Goal: Manage account settings

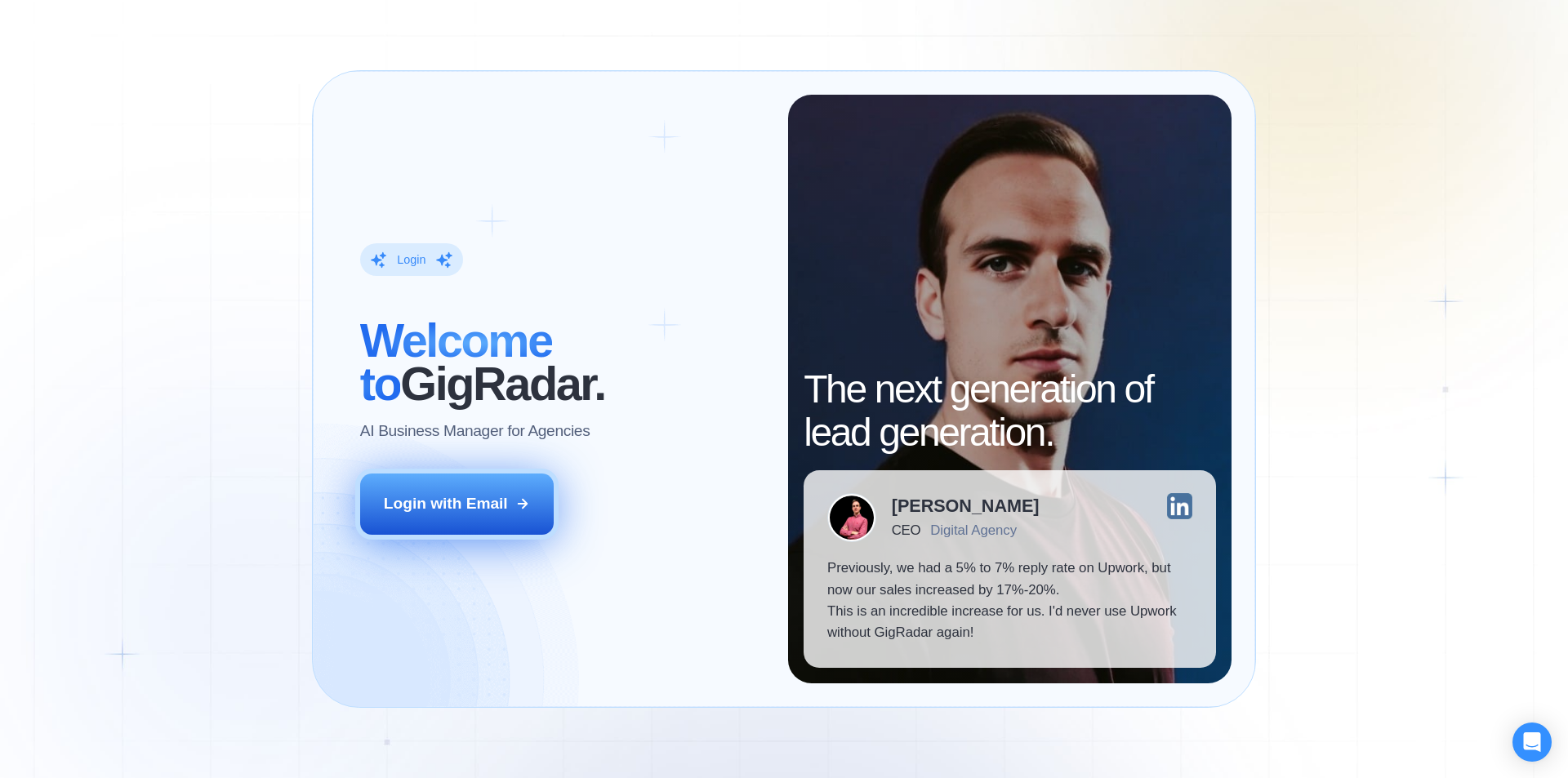
click at [429, 498] on div "Login with Email" at bounding box center [446, 504] width 124 height 22
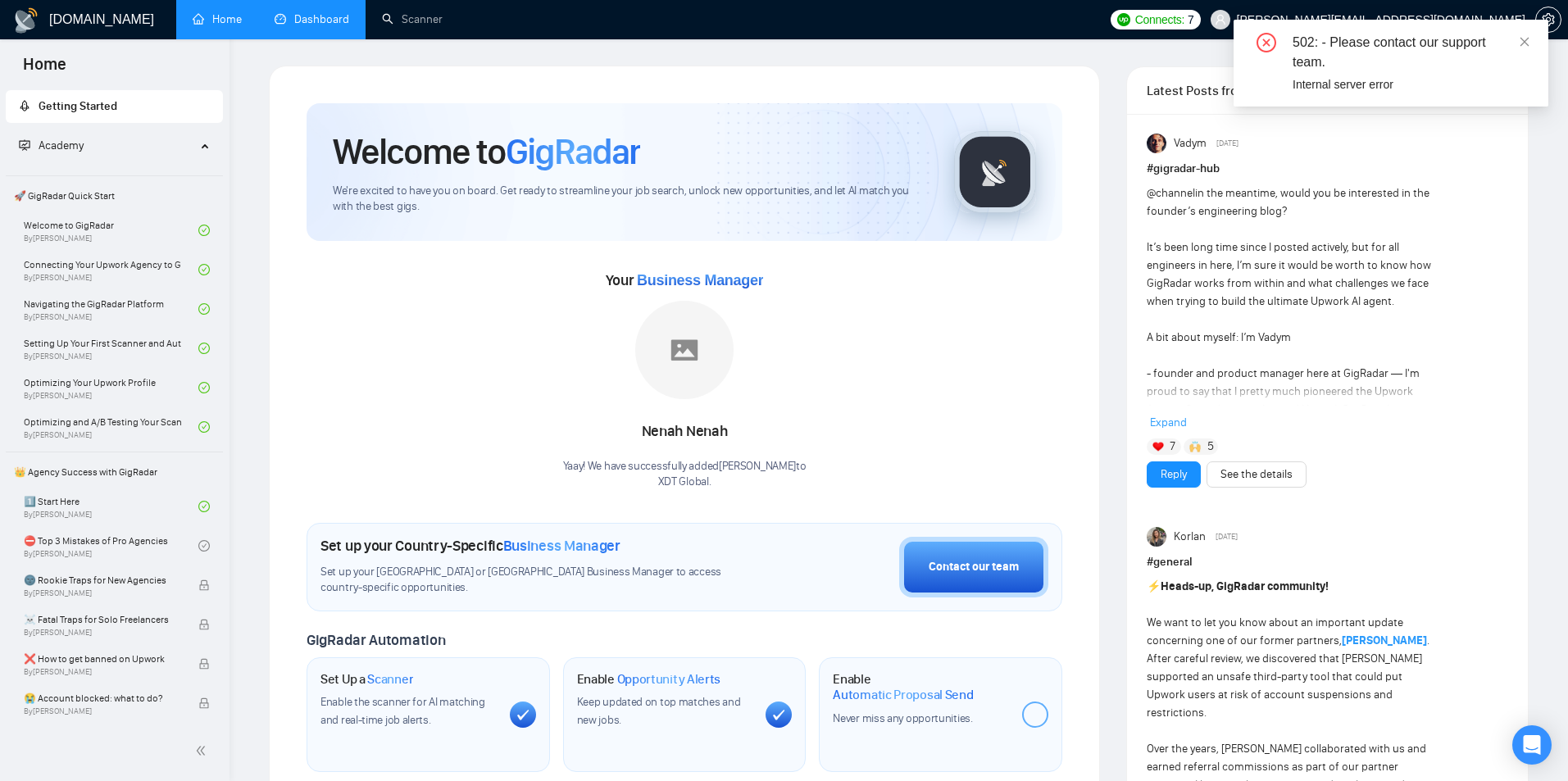
click at [349, 13] on link "Dashboard" at bounding box center [312, 20] width 75 height 14
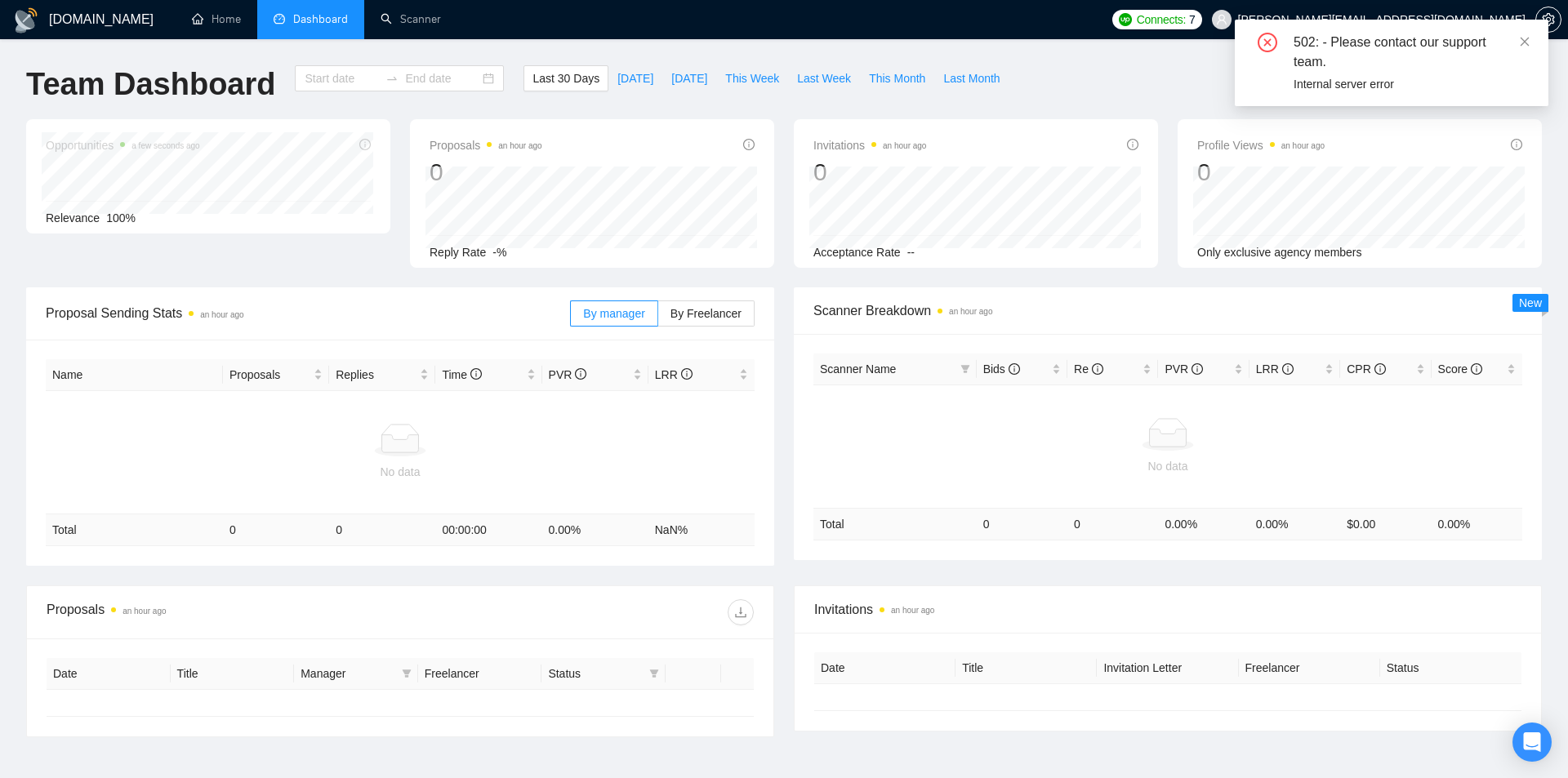
type input "[DATE]"
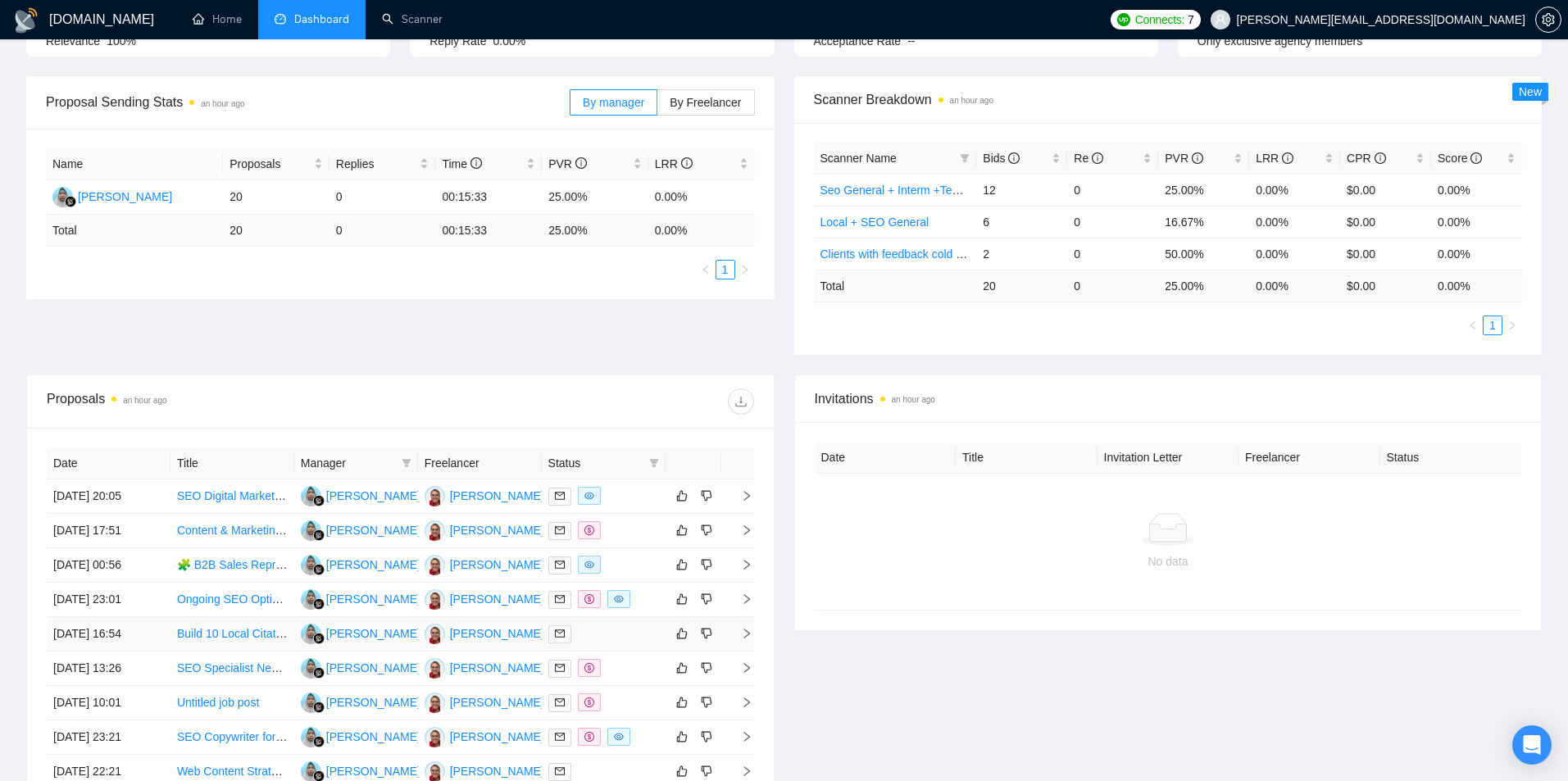
scroll to position [454, 0]
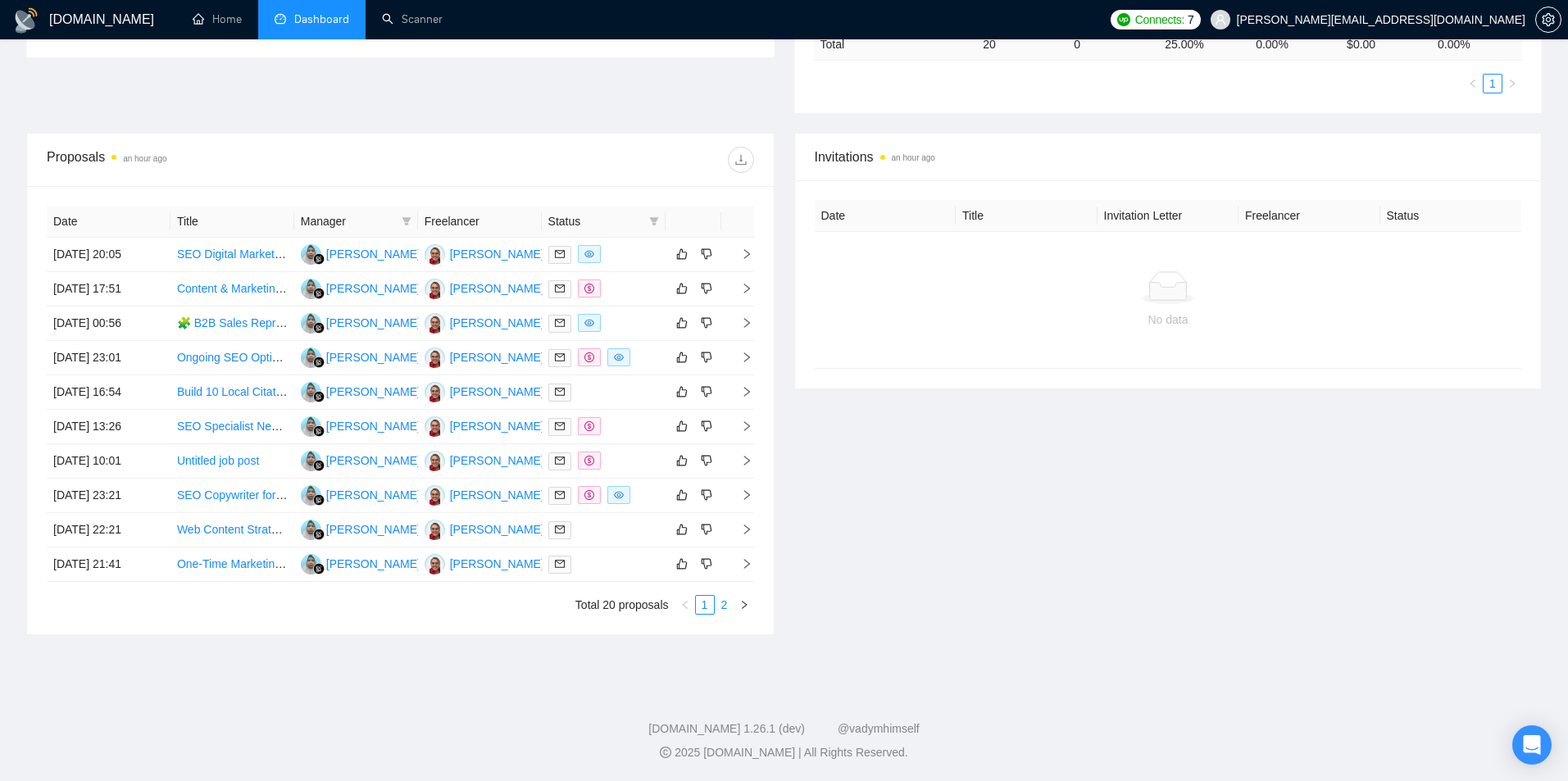
click at [725, 607] on link "2" at bounding box center [725, 605] width 18 height 18
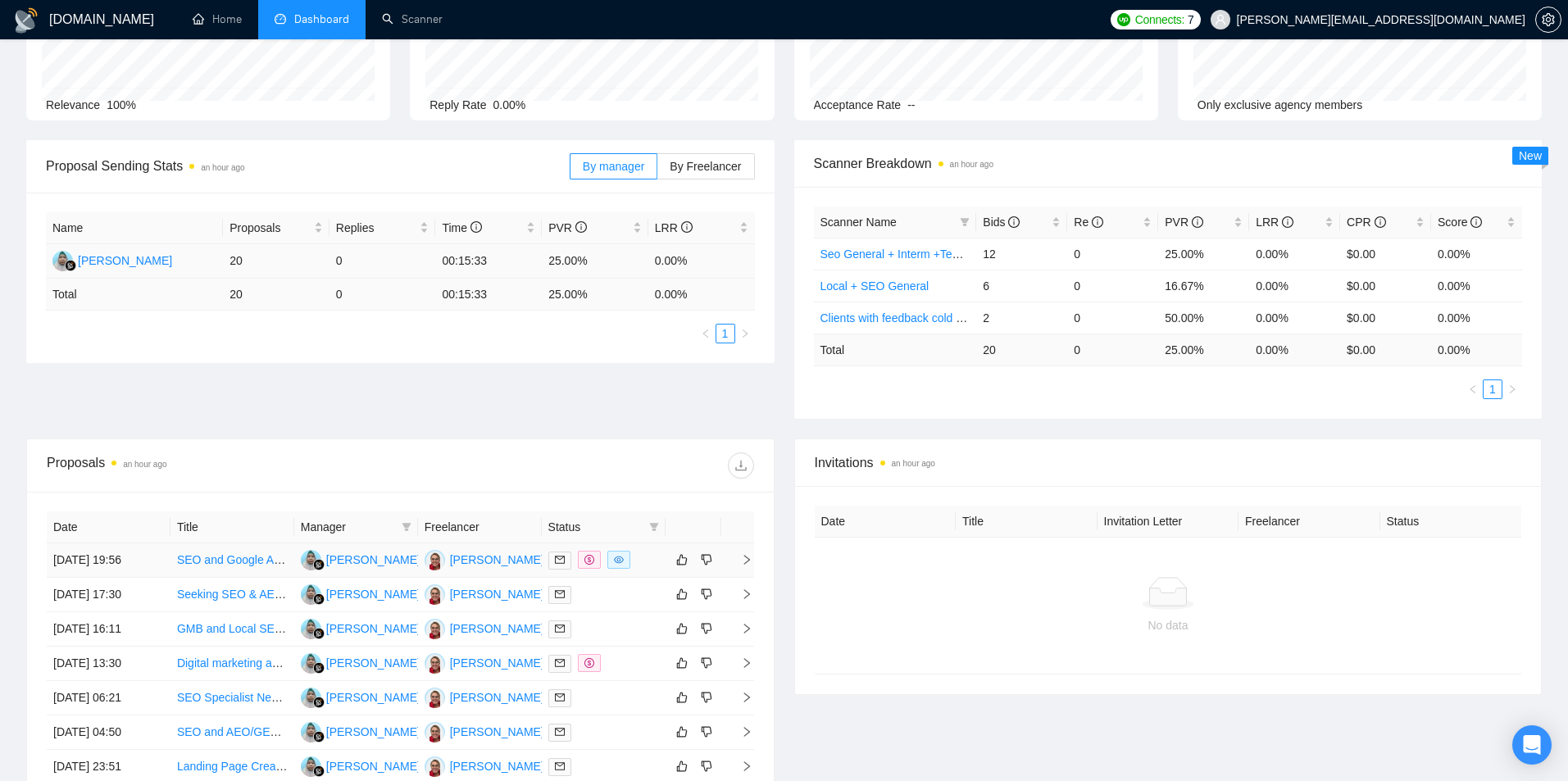
scroll to position [126, 0]
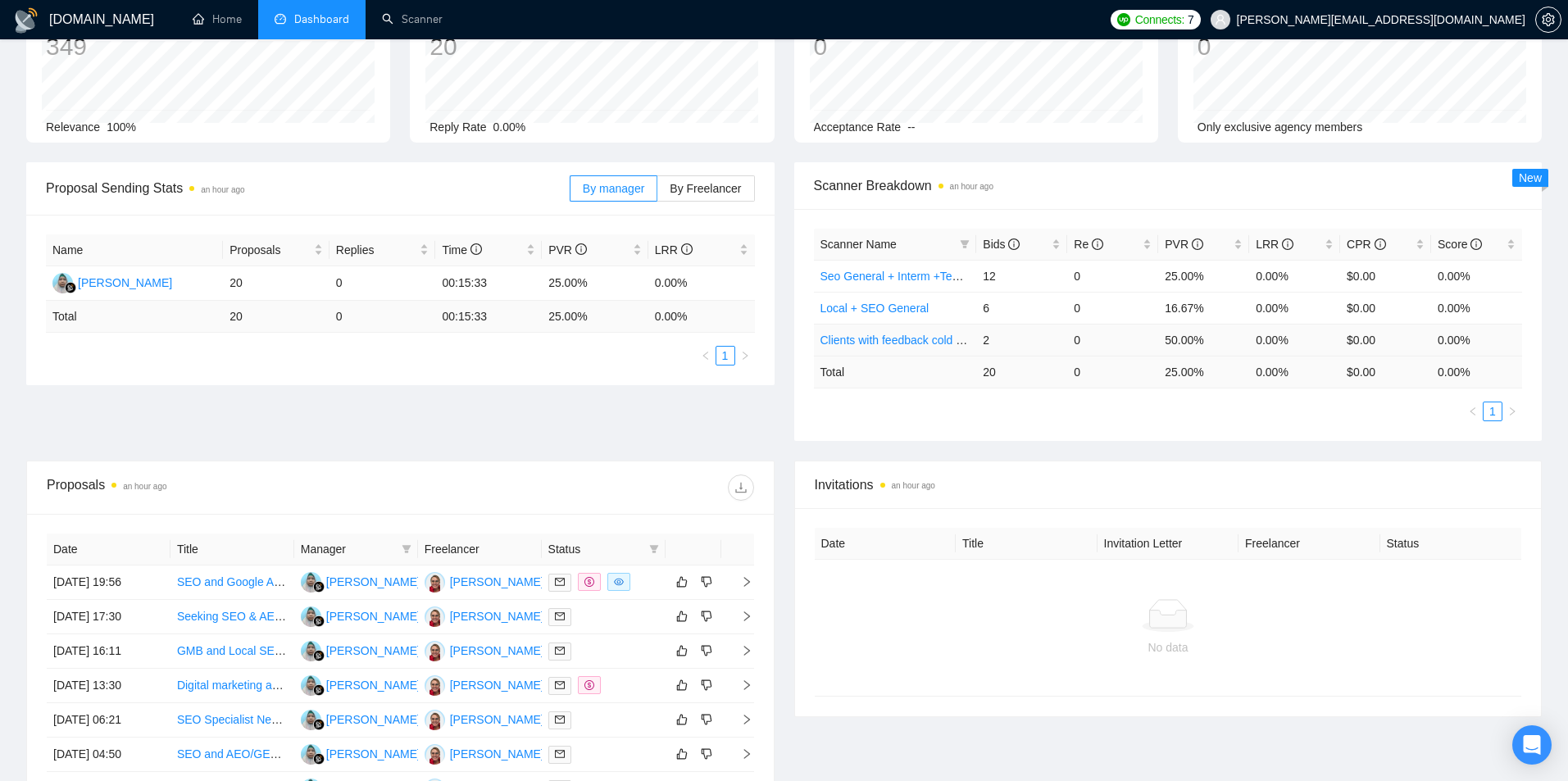
click at [892, 341] on link "Clients with feedback cold email marketing" at bounding box center [928, 339] width 217 height 13
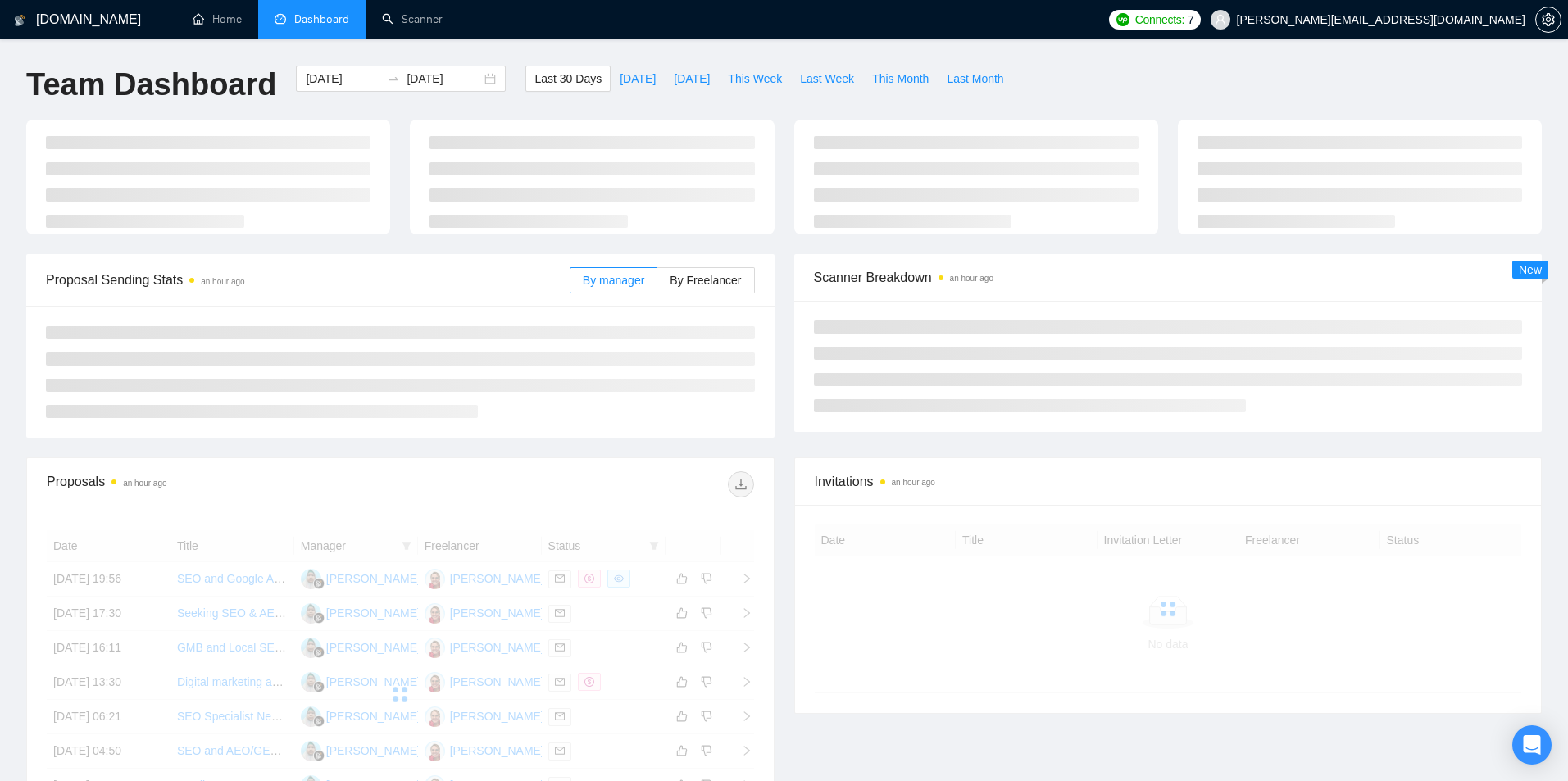
scroll to position [126, 0]
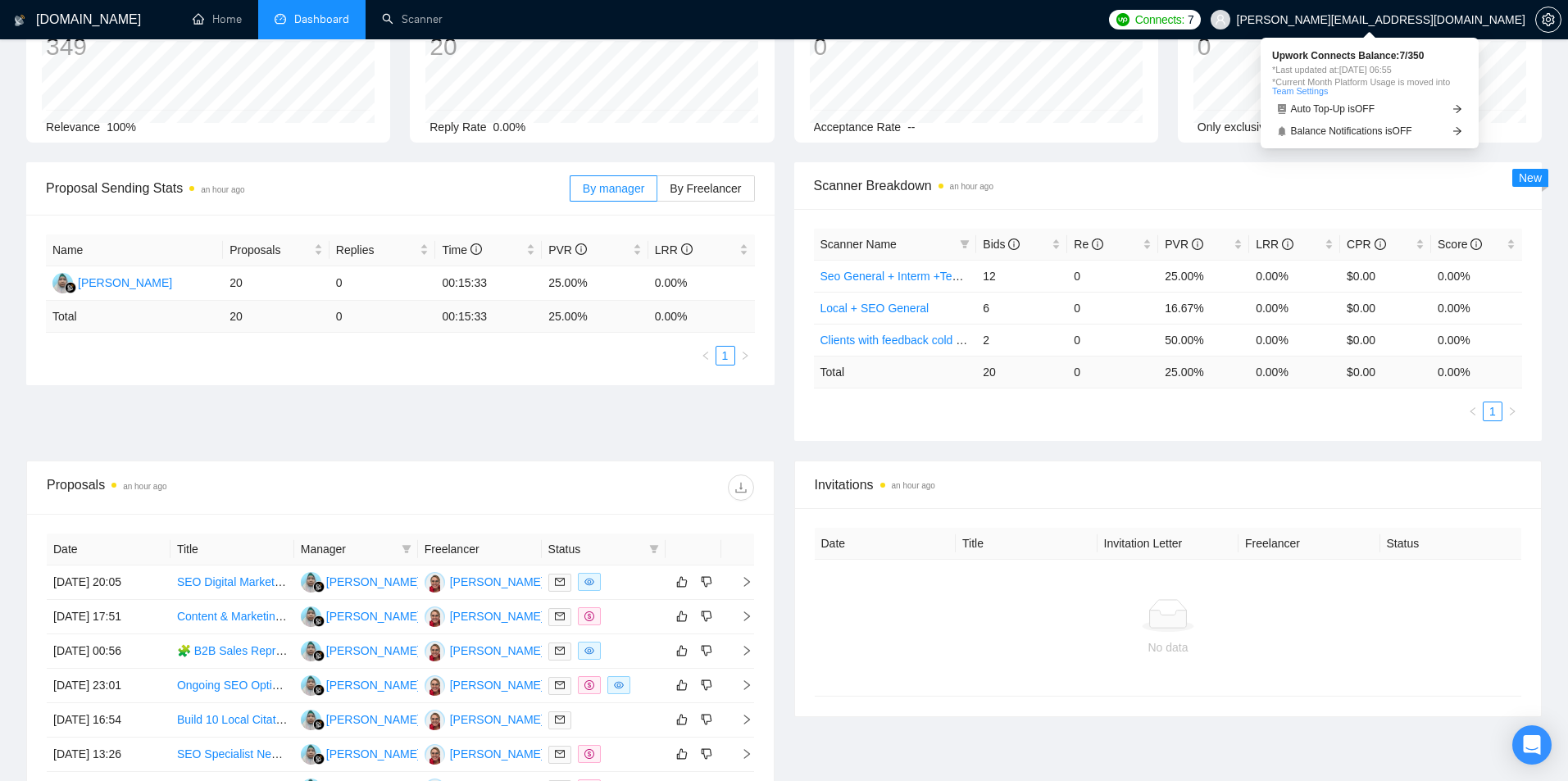
click at [1184, 22] on span "Connects:" at bounding box center [1159, 20] width 49 height 18
click at [1332, 107] on span "Auto Top-Up is OFF" at bounding box center [1333, 109] width 85 height 10
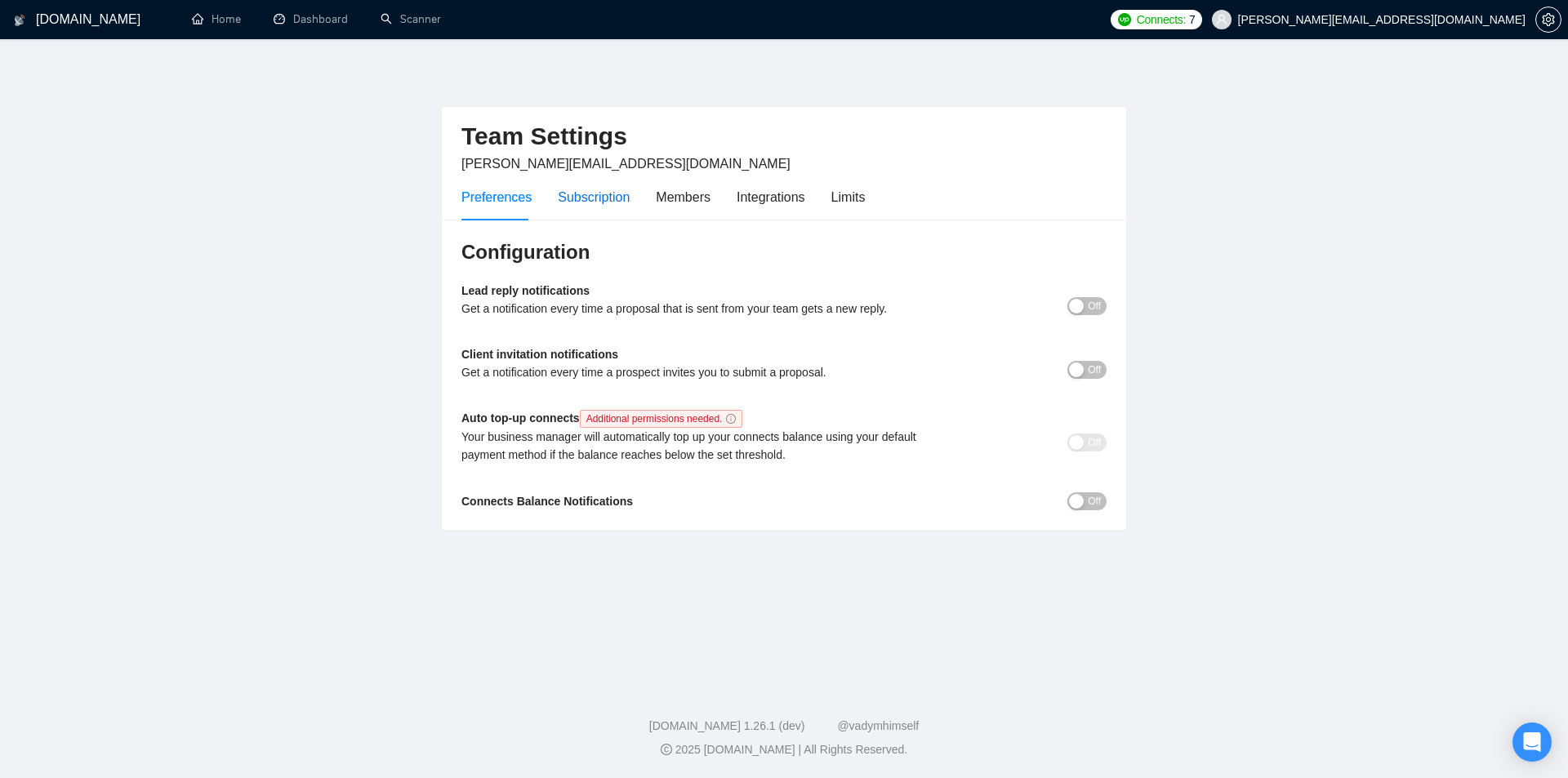
click at [590, 199] on div "Subscription" at bounding box center [593, 197] width 72 height 21
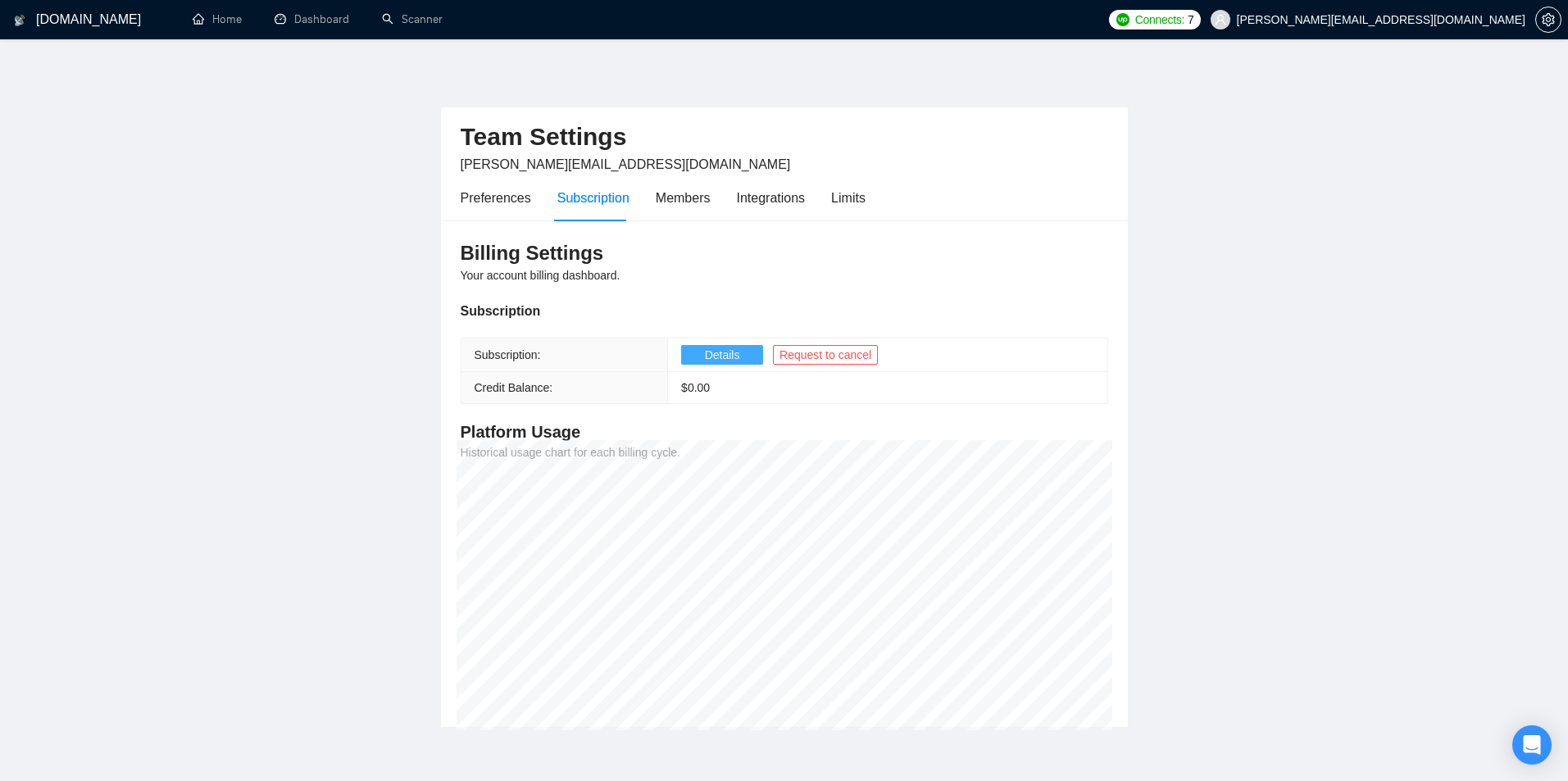
click at [722, 357] on span "Details" at bounding box center [723, 355] width 35 height 18
